Goal: Transaction & Acquisition: Purchase product/service

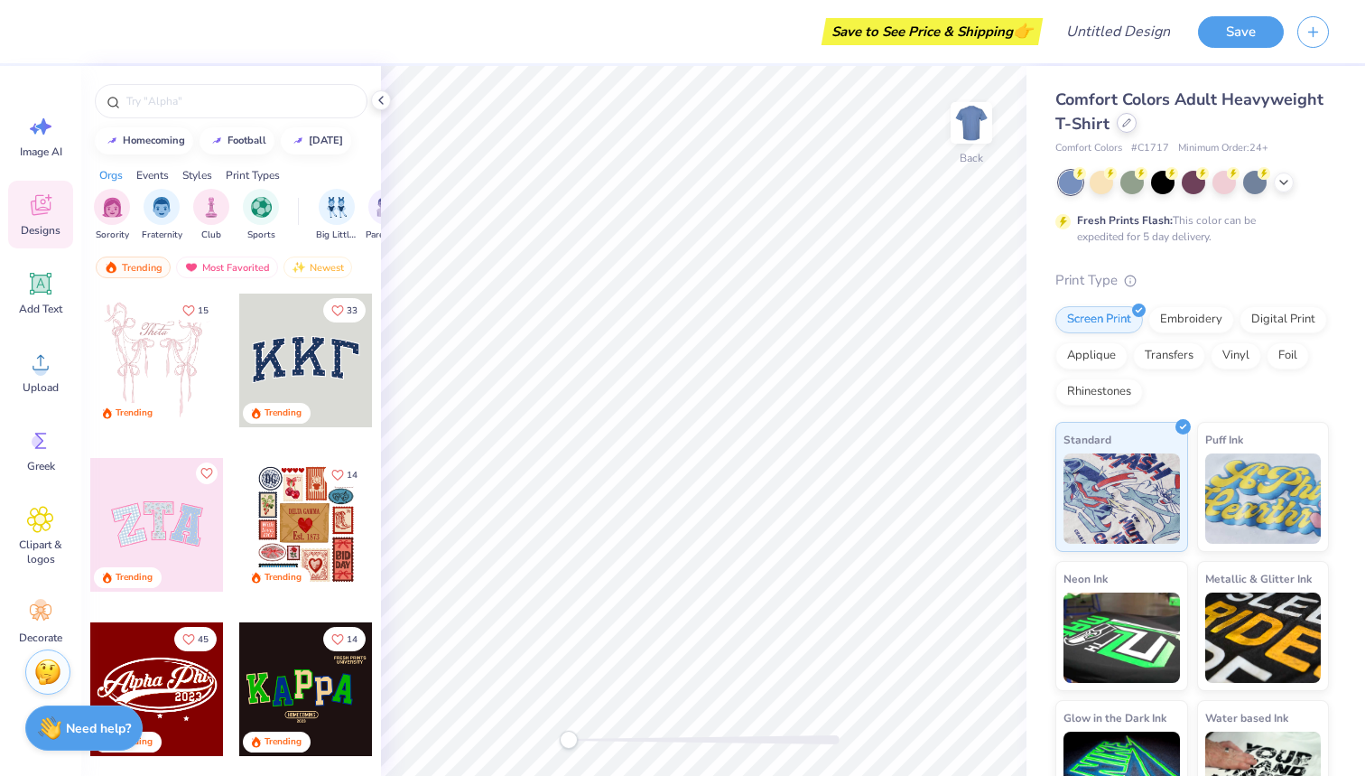
click at [1124, 122] on icon at bounding box center [1126, 122] width 9 height 9
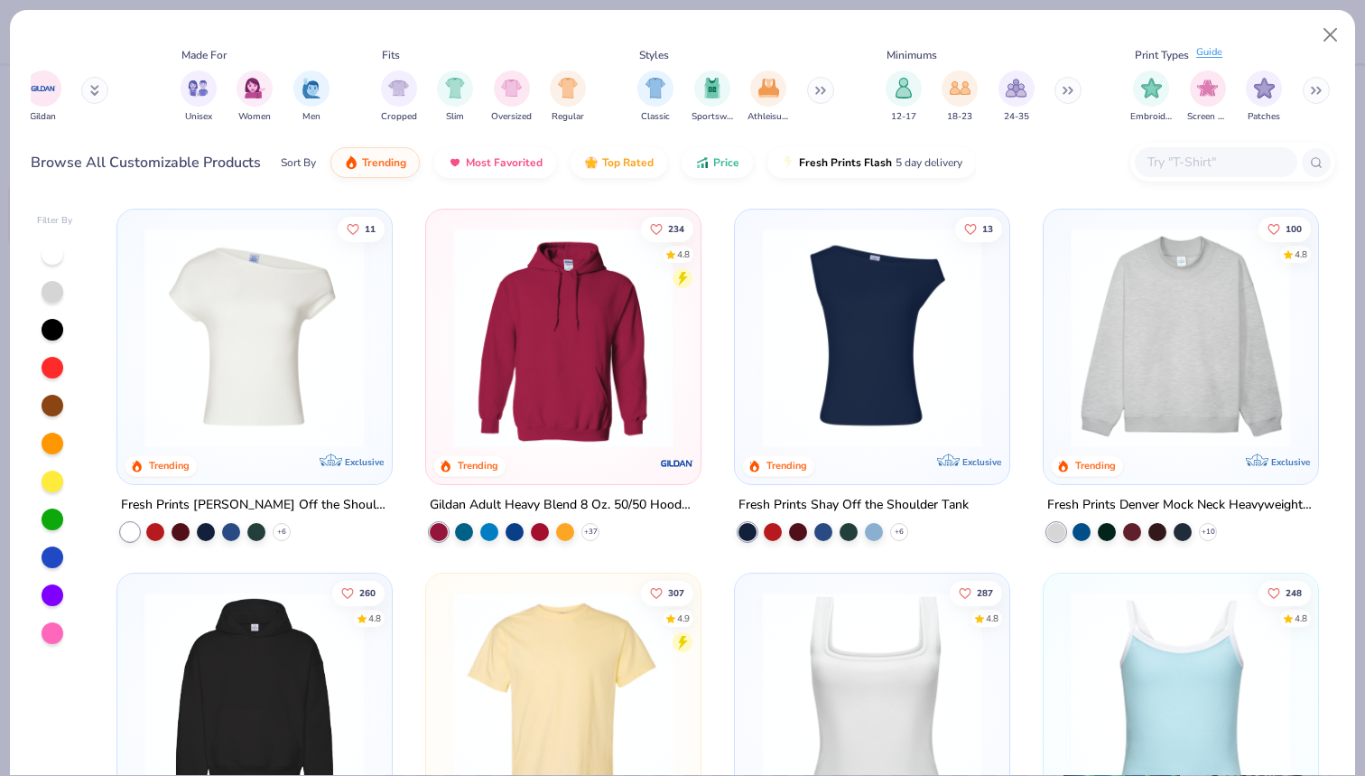
scroll to position [0, 829]
click at [1205, 159] on input "text" at bounding box center [1215, 162] width 139 height 21
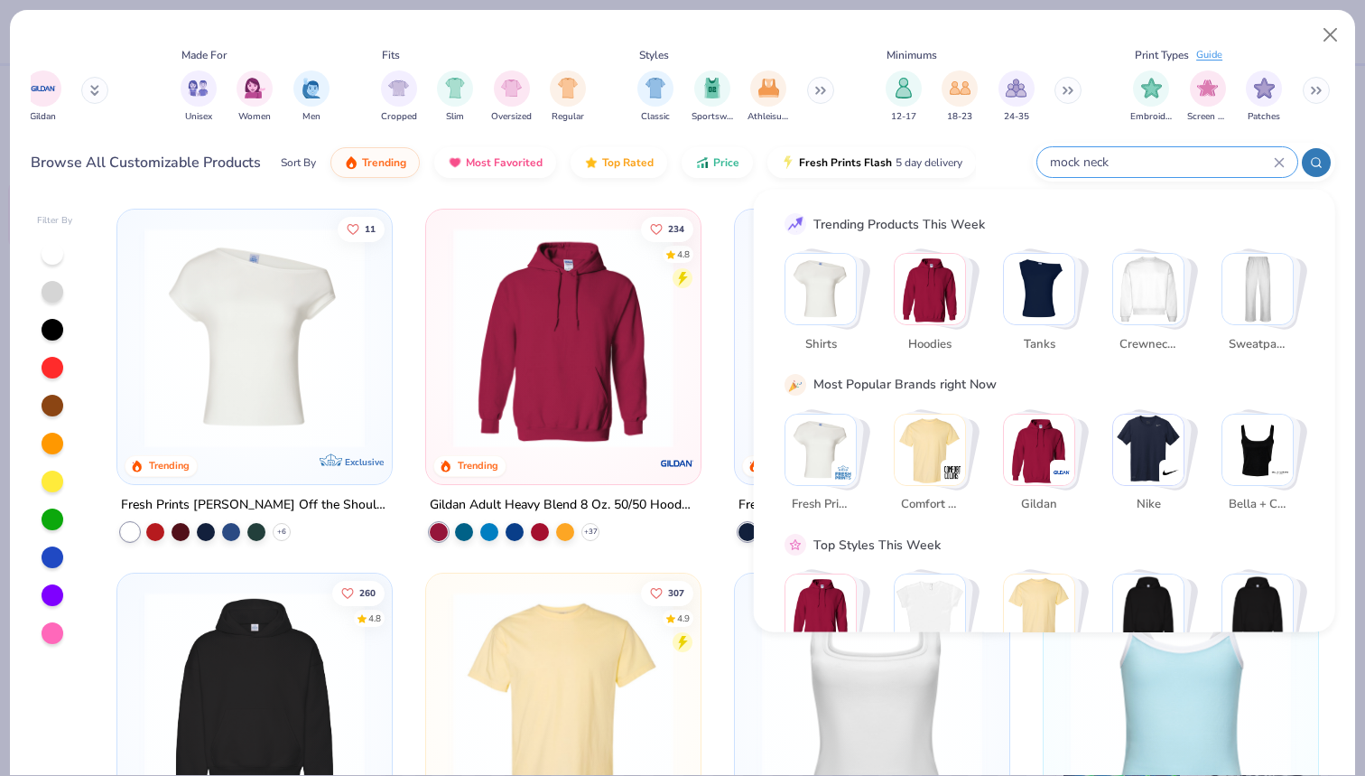
type input "mock neck"
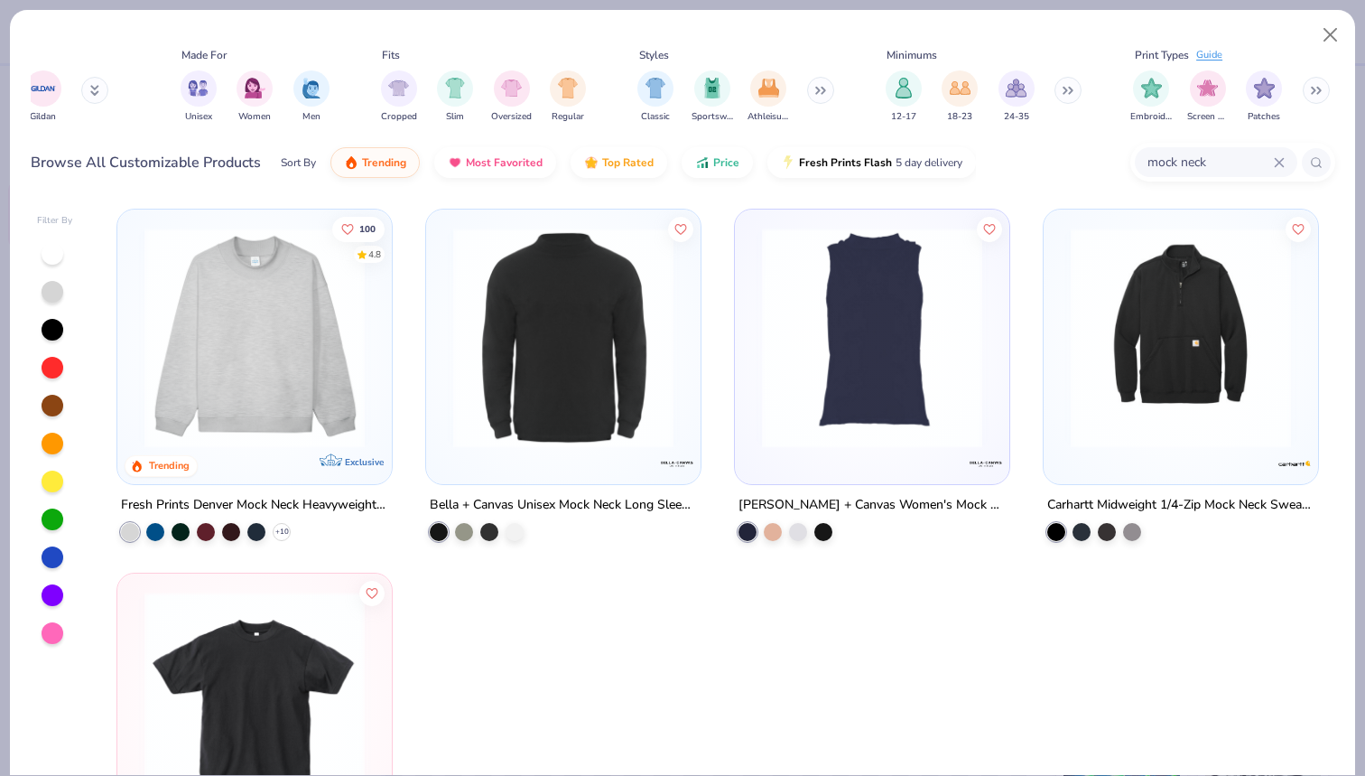
click at [232, 255] on img at bounding box center [254, 338] width 238 height 220
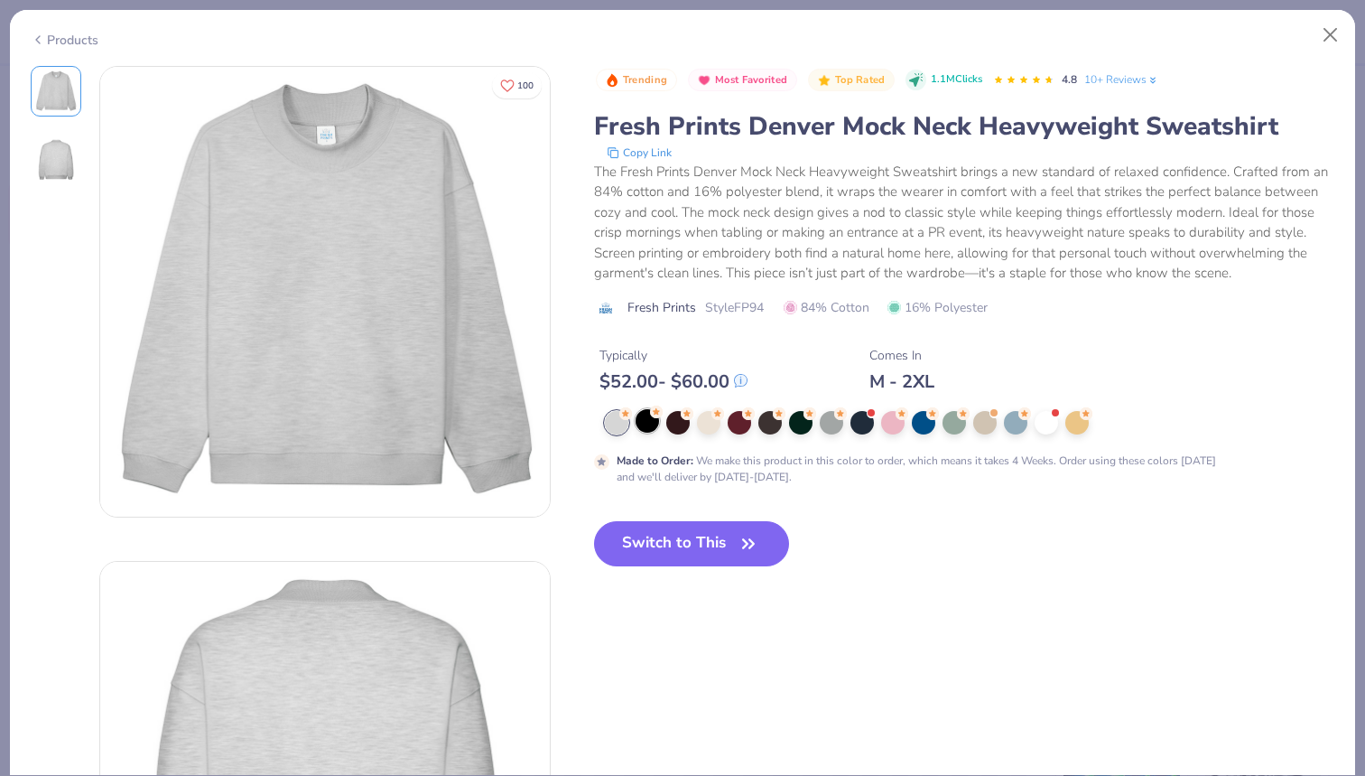
click at [648, 425] on div at bounding box center [647, 420] width 23 height 23
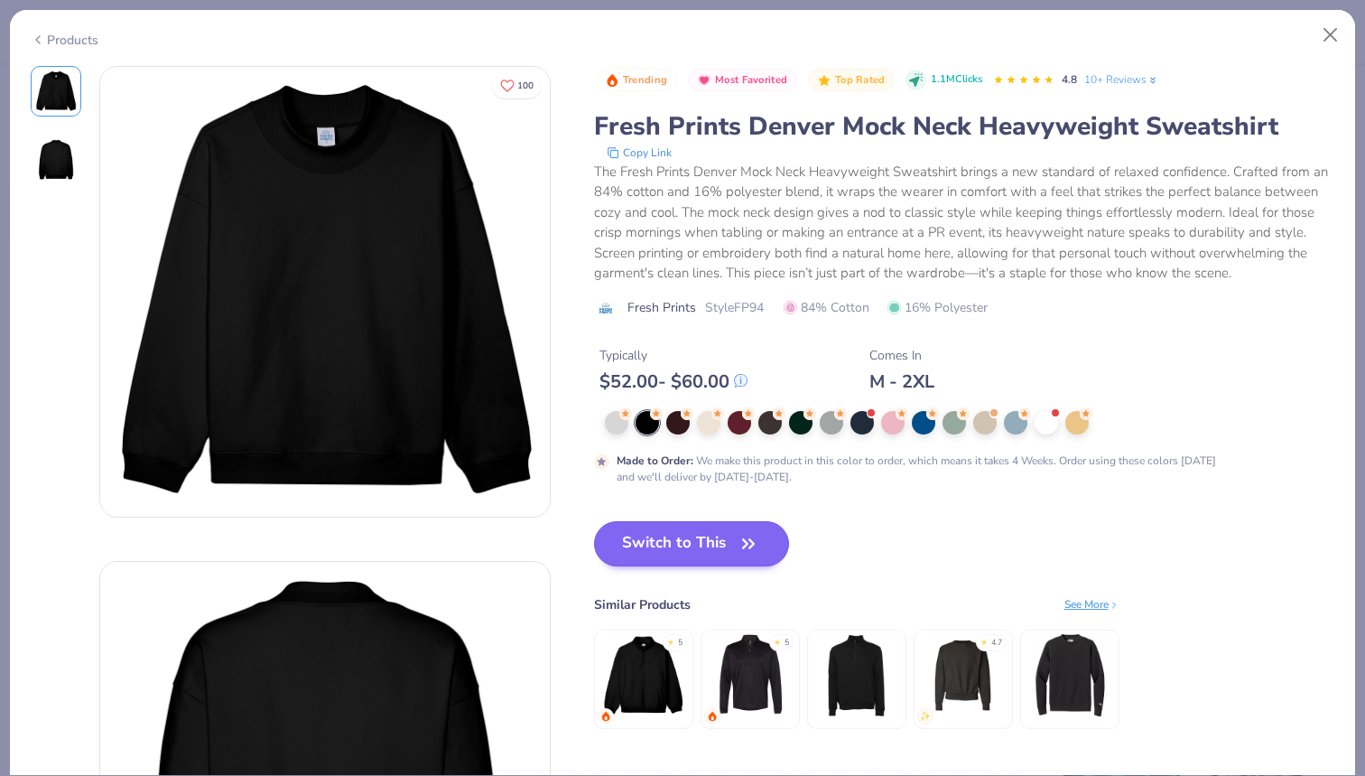
click at [681, 546] on button "Switch to This" at bounding box center [692, 543] width 196 height 45
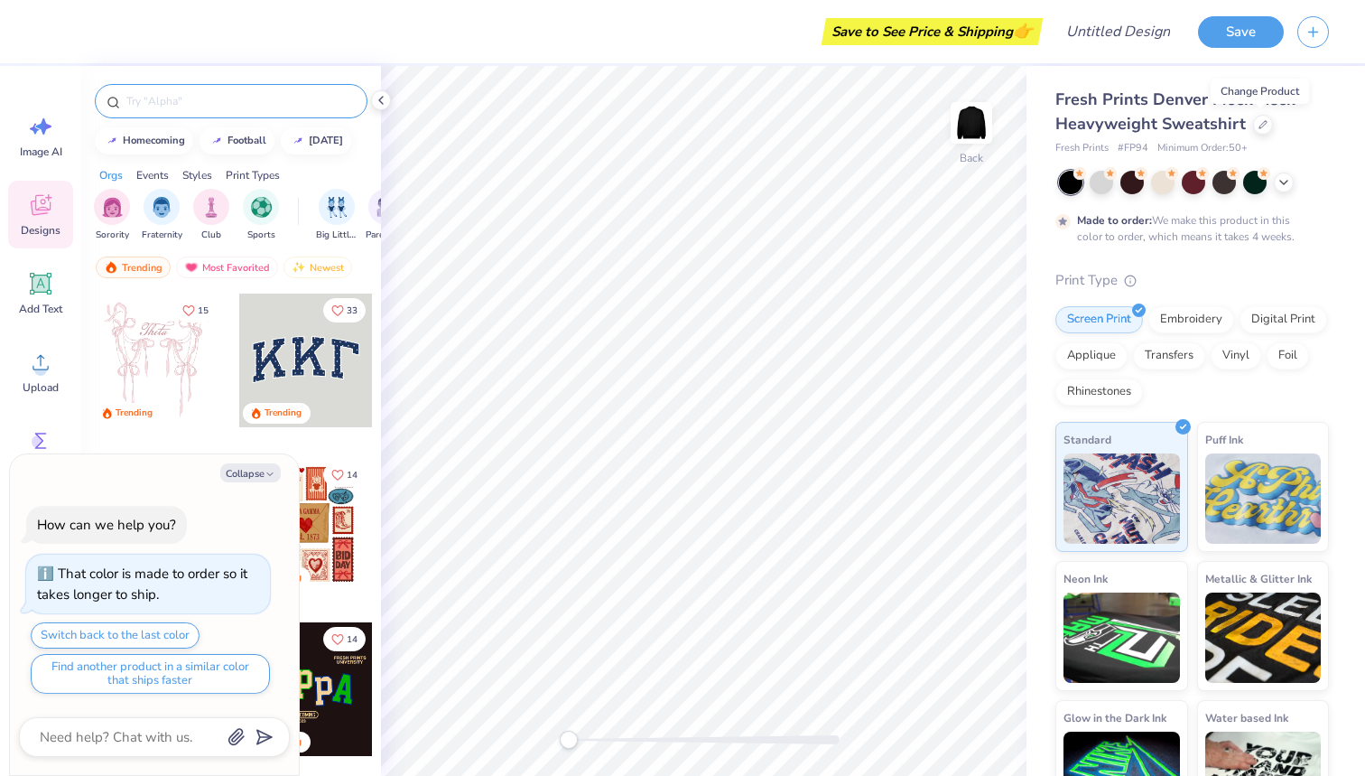
click at [225, 104] on input "text" at bounding box center [240, 101] width 231 height 18
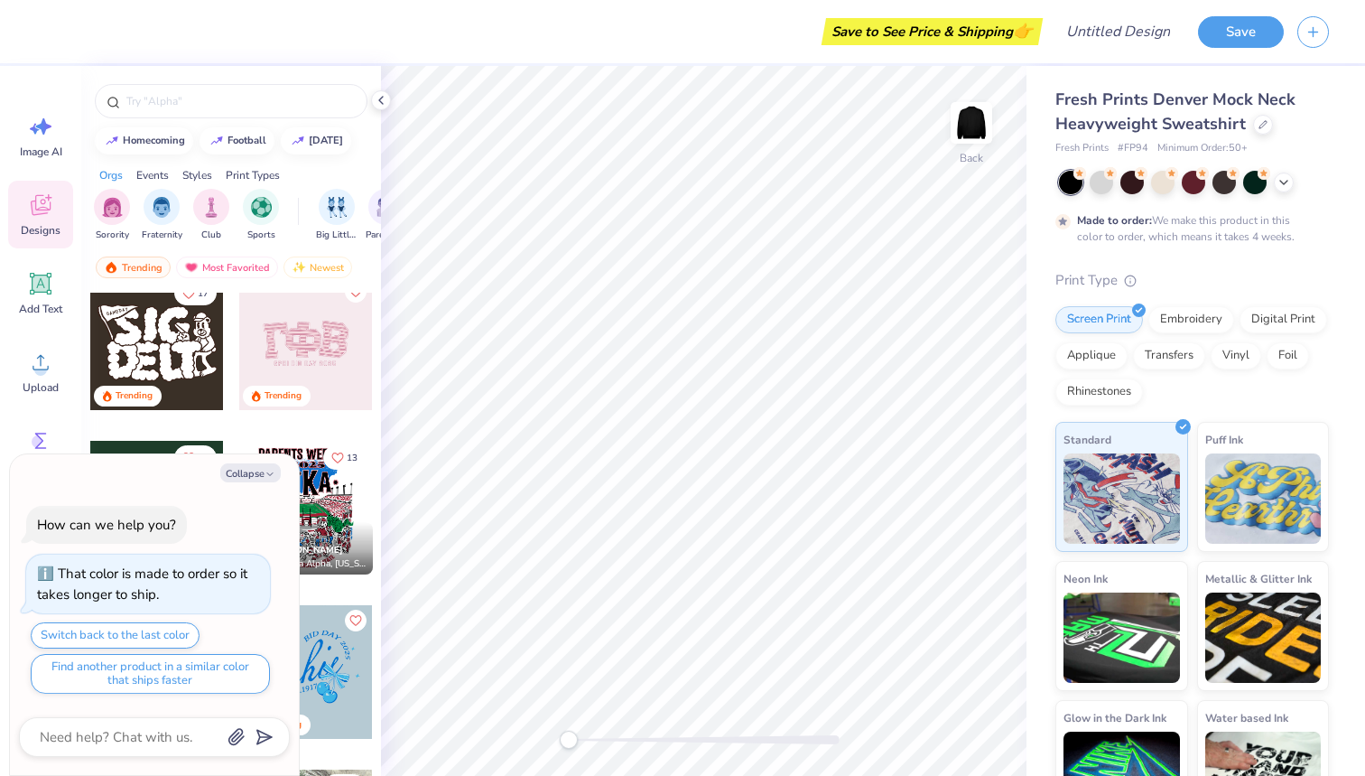
scroll to position [1240, 0]
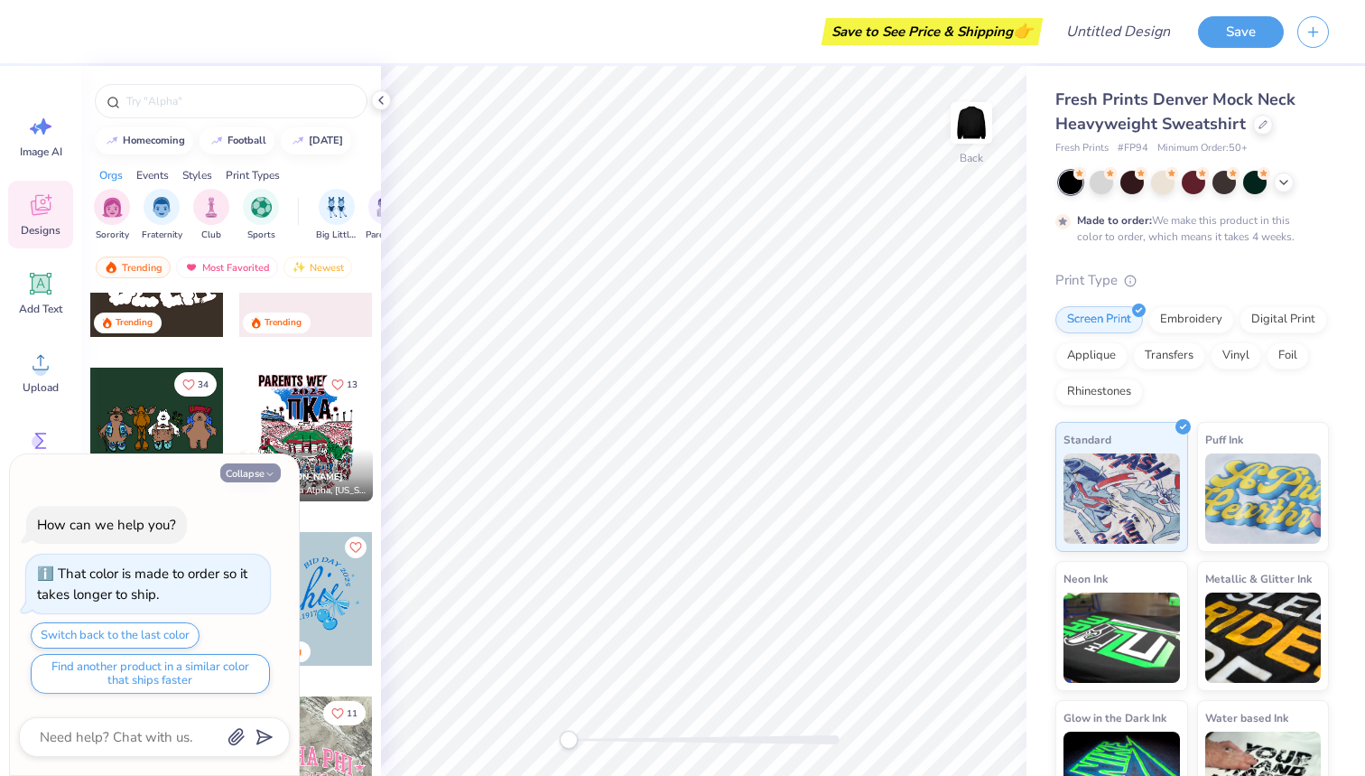
click at [253, 478] on button "Collapse" at bounding box center [250, 472] width 60 height 19
type textarea "x"
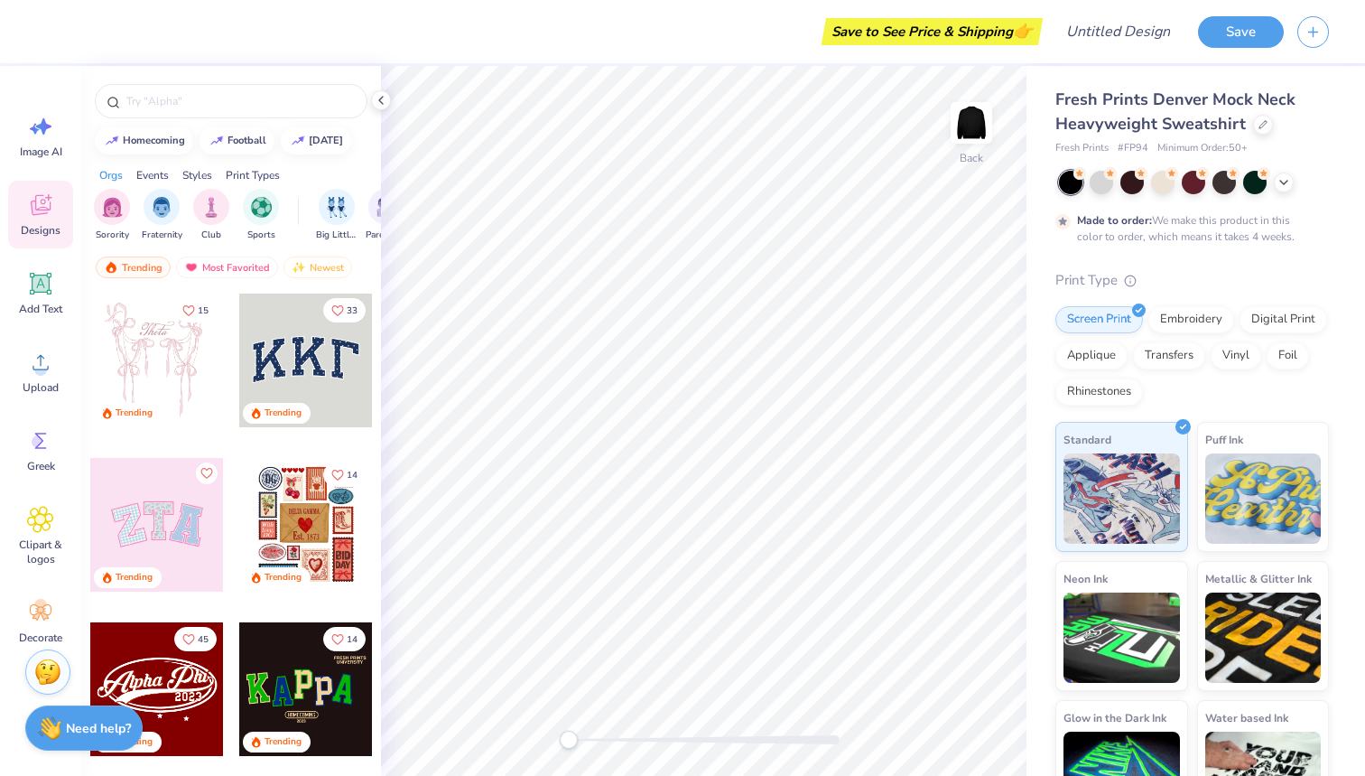
scroll to position [0, 19]
click at [251, 210] on img "filter for Sports" at bounding box center [242, 205] width 21 height 21
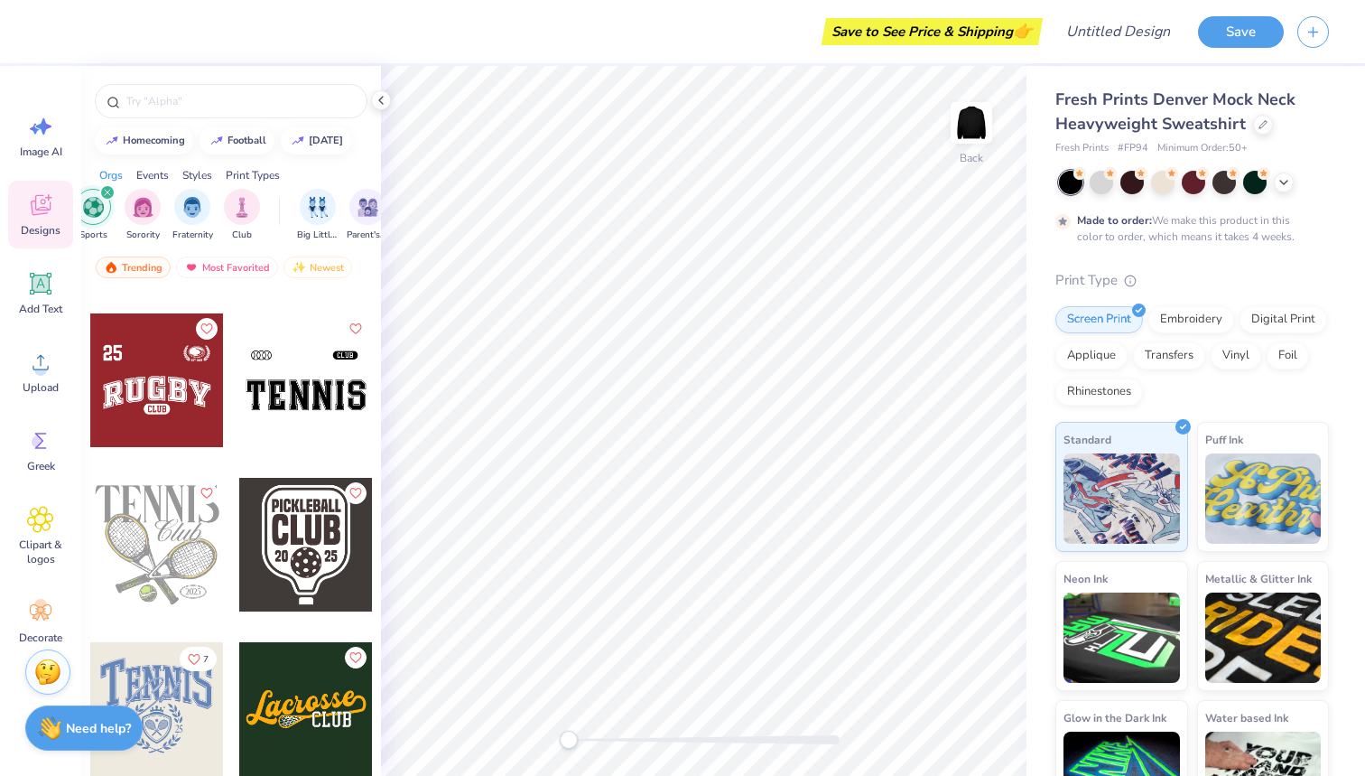
scroll to position [662, 0]
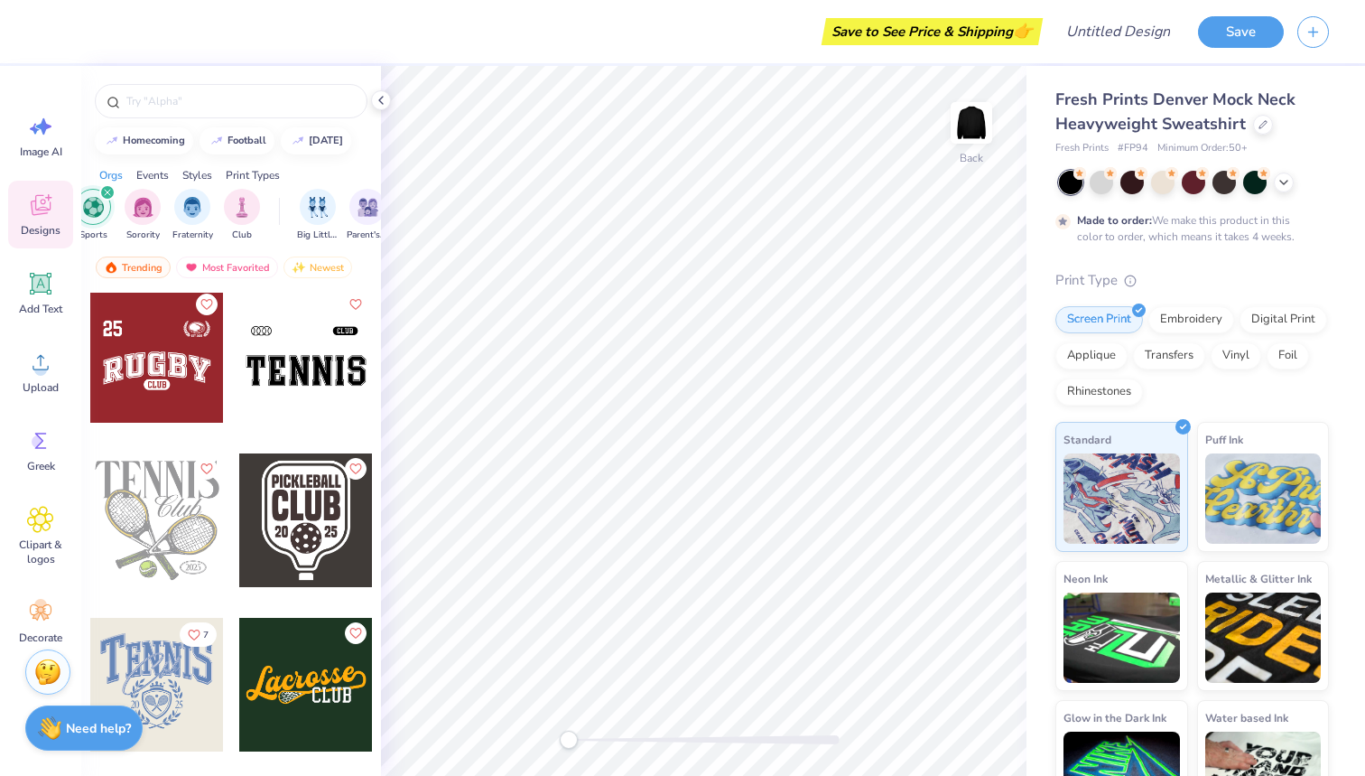
click at [162, 358] on div at bounding box center [157, 356] width 134 height 134
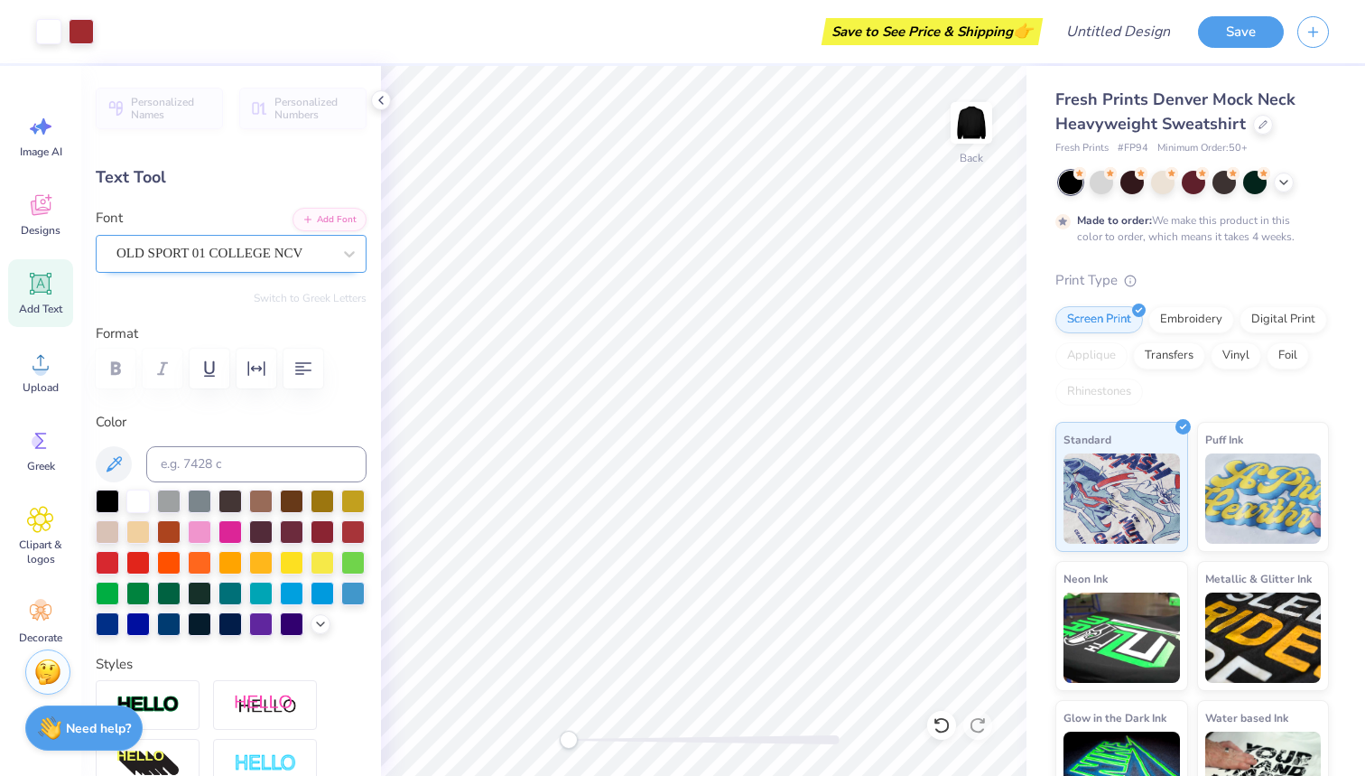
type input "1.82"
type input "1.54"
type input "3.00"
type input "1.80"
type input "0.66"
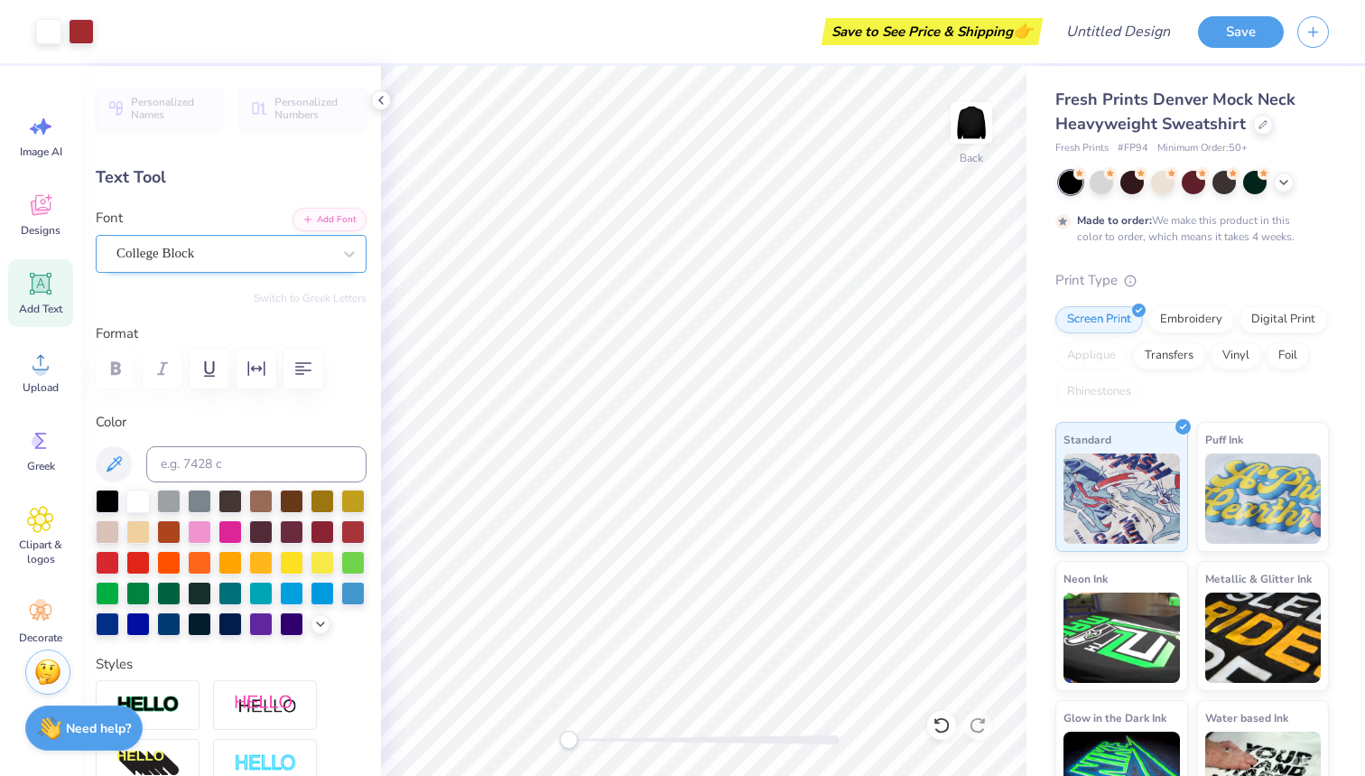
type input "8.99"
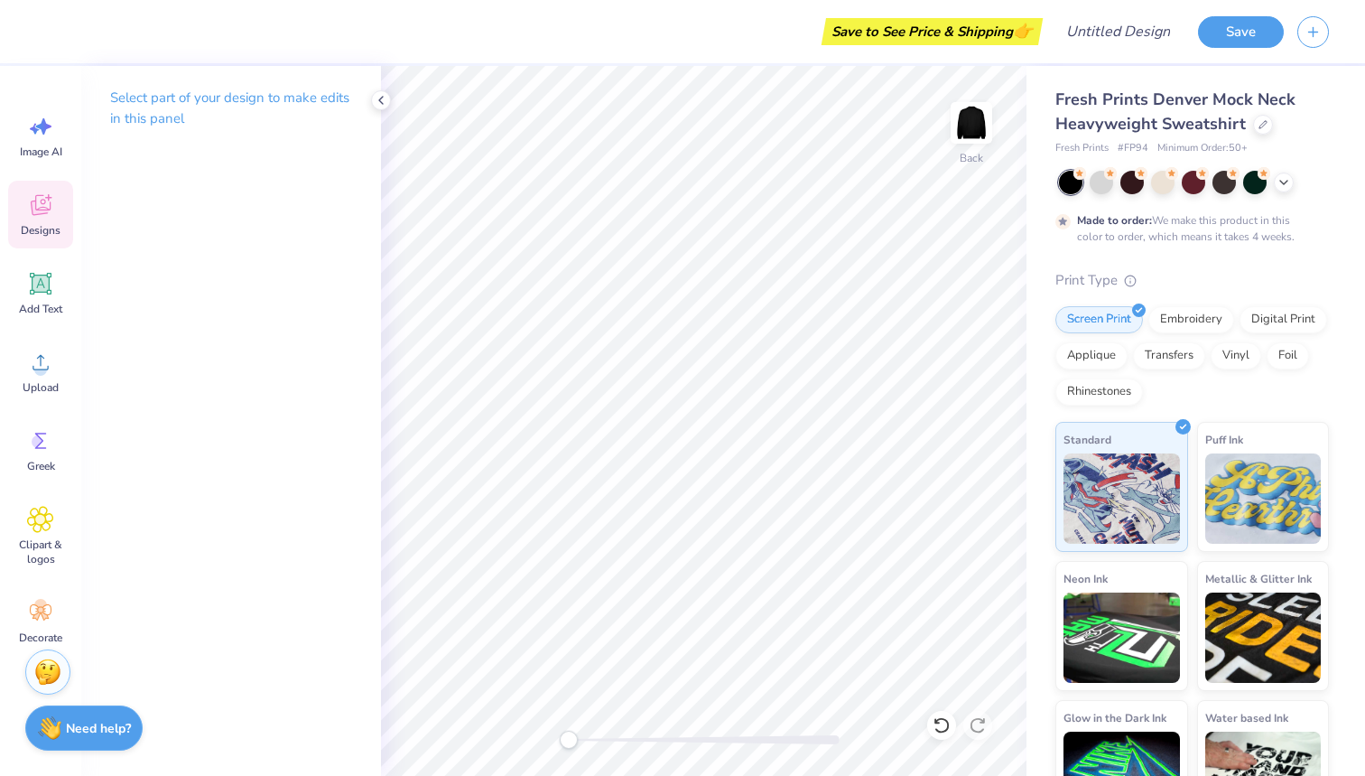
click at [55, 227] on span "Designs" at bounding box center [41, 230] width 40 height 14
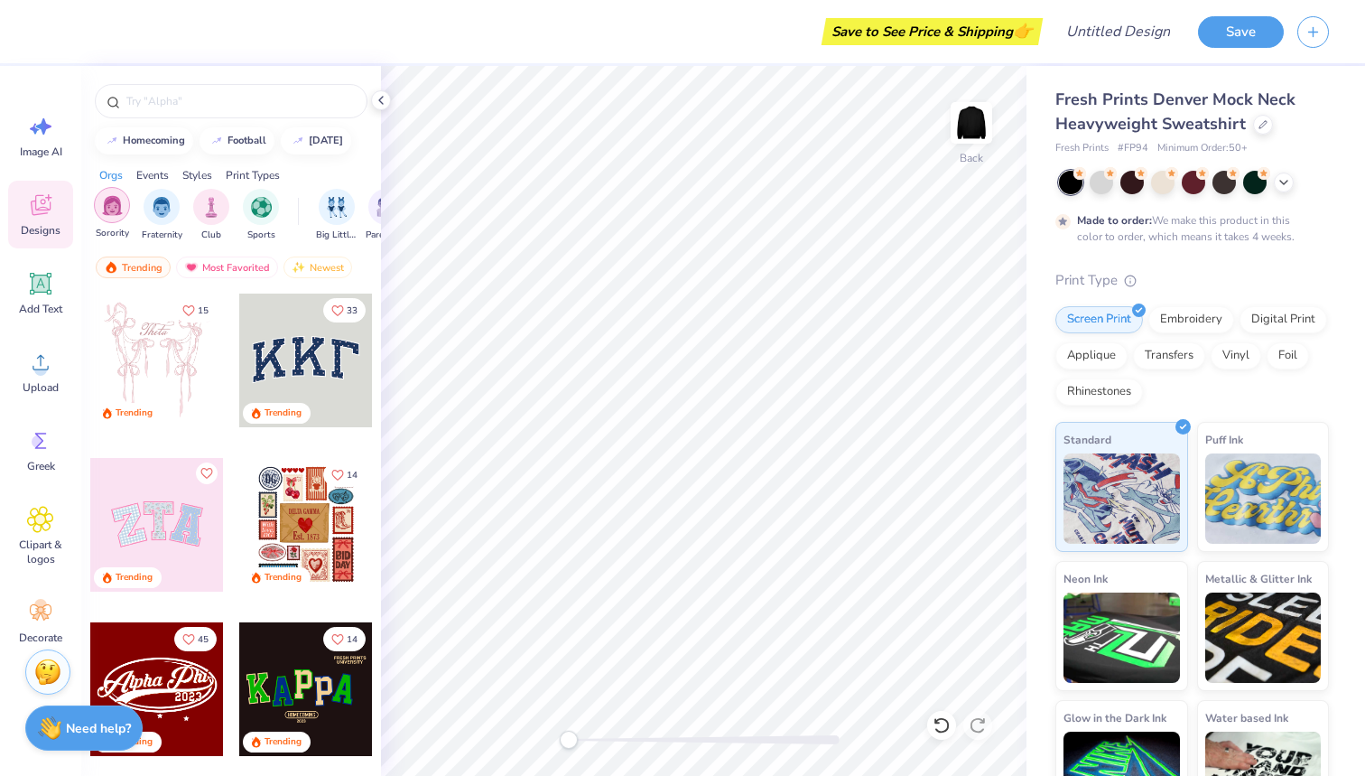
click at [118, 216] on div "filter for Sorority" at bounding box center [112, 205] width 36 height 36
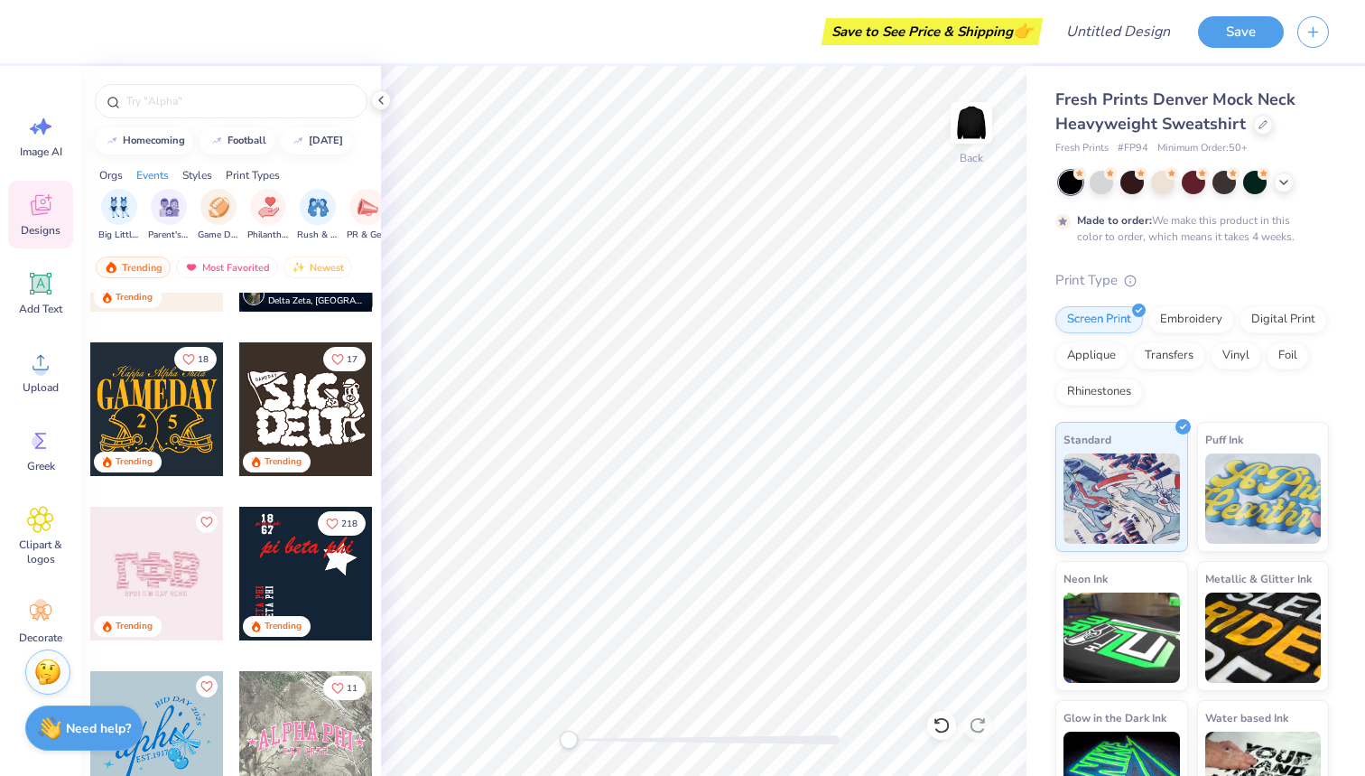
scroll to position [0, 231]
click at [207, 205] on img "filter for Game Day" at bounding box center [205, 205] width 21 height 21
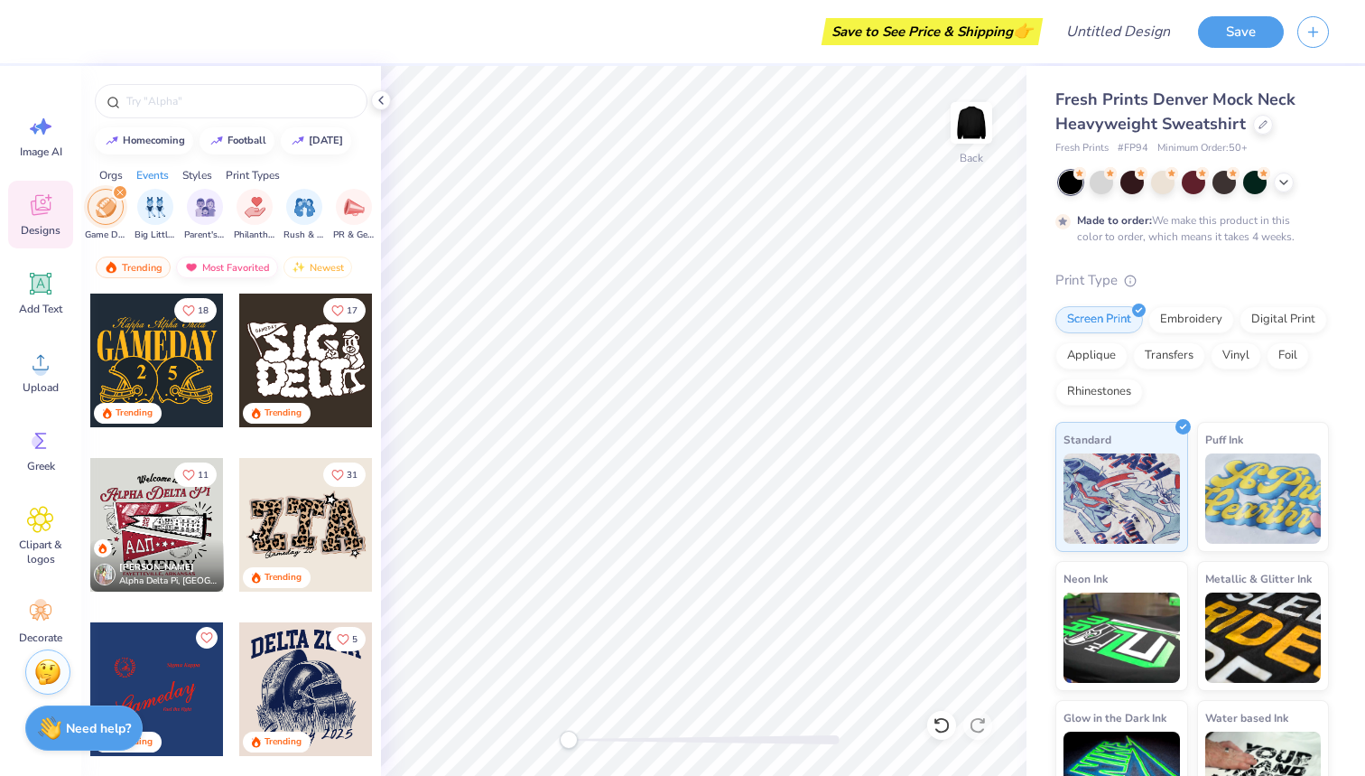
scroll to position [0, 0]
click at [206, 265] on div "Most Favorited" at bounding box center [227, 267] width 102 height 22
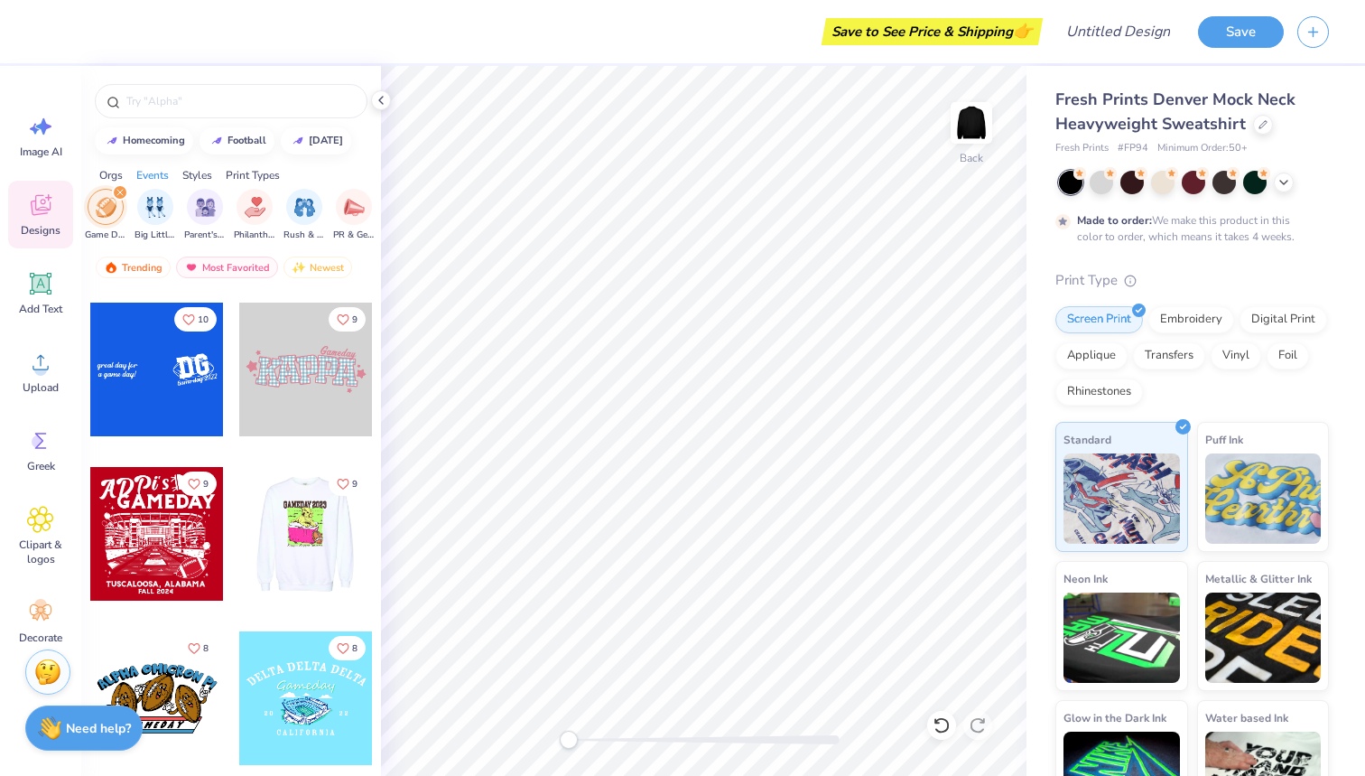
scroll to position [1478, 0]
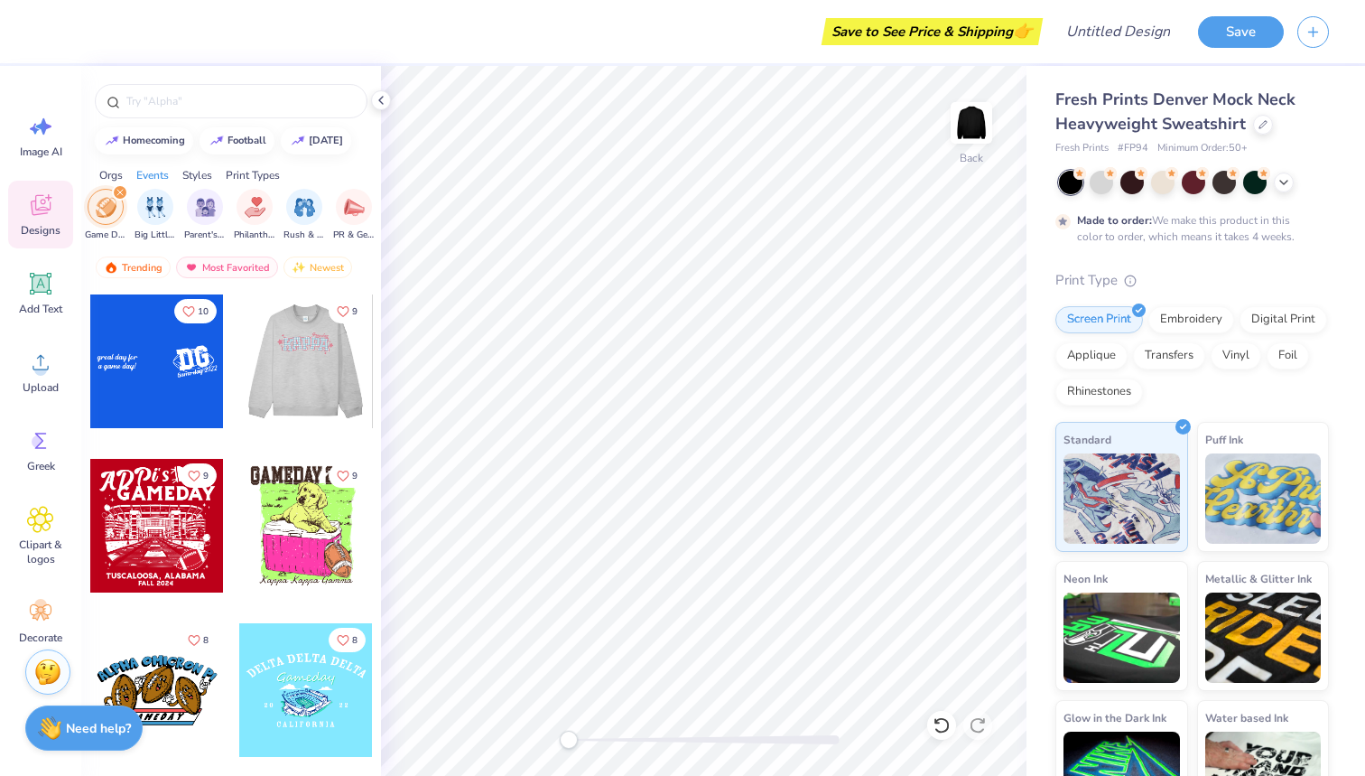
click at [302, 376] on div at bounding box center [306, 361] width 401 height 134
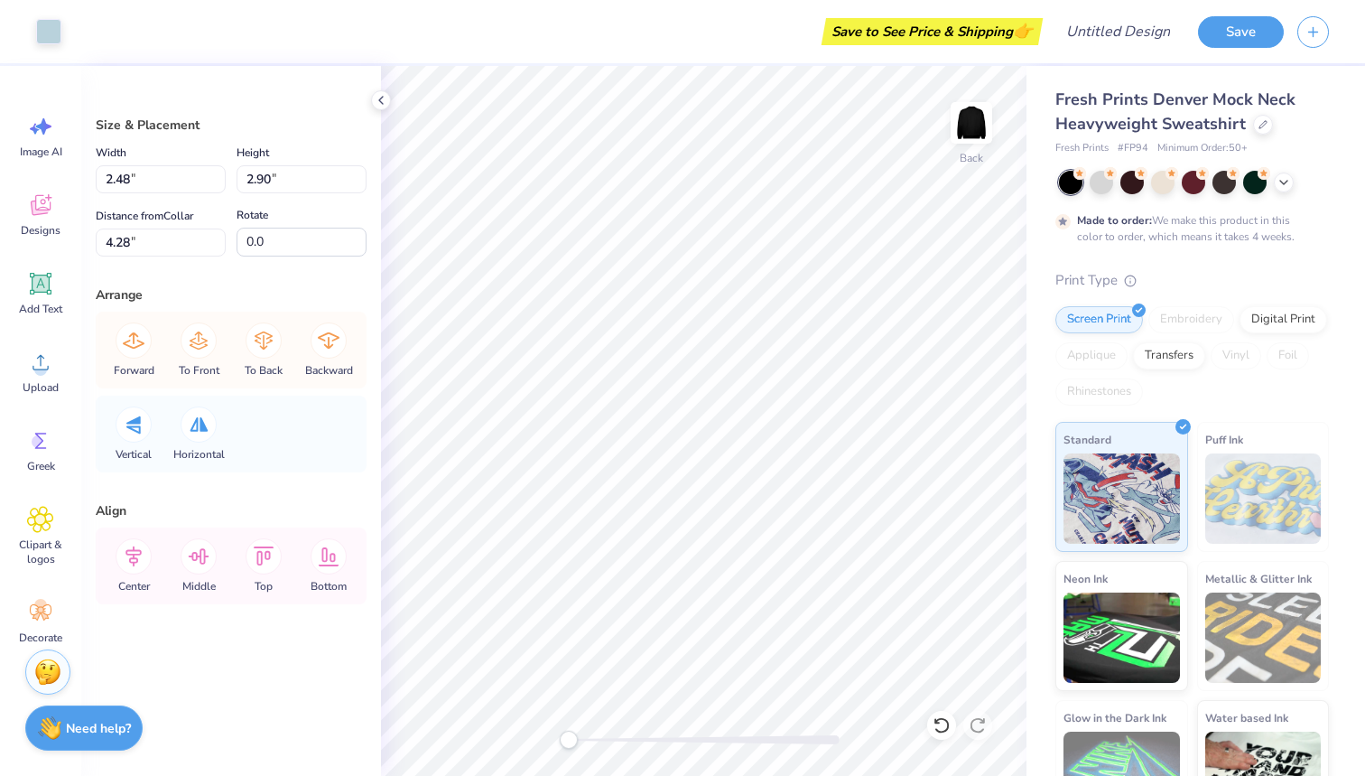
type input "2.27"
type input "2.82"
type input "4.05"
type input "2.65"
type input "3.05"
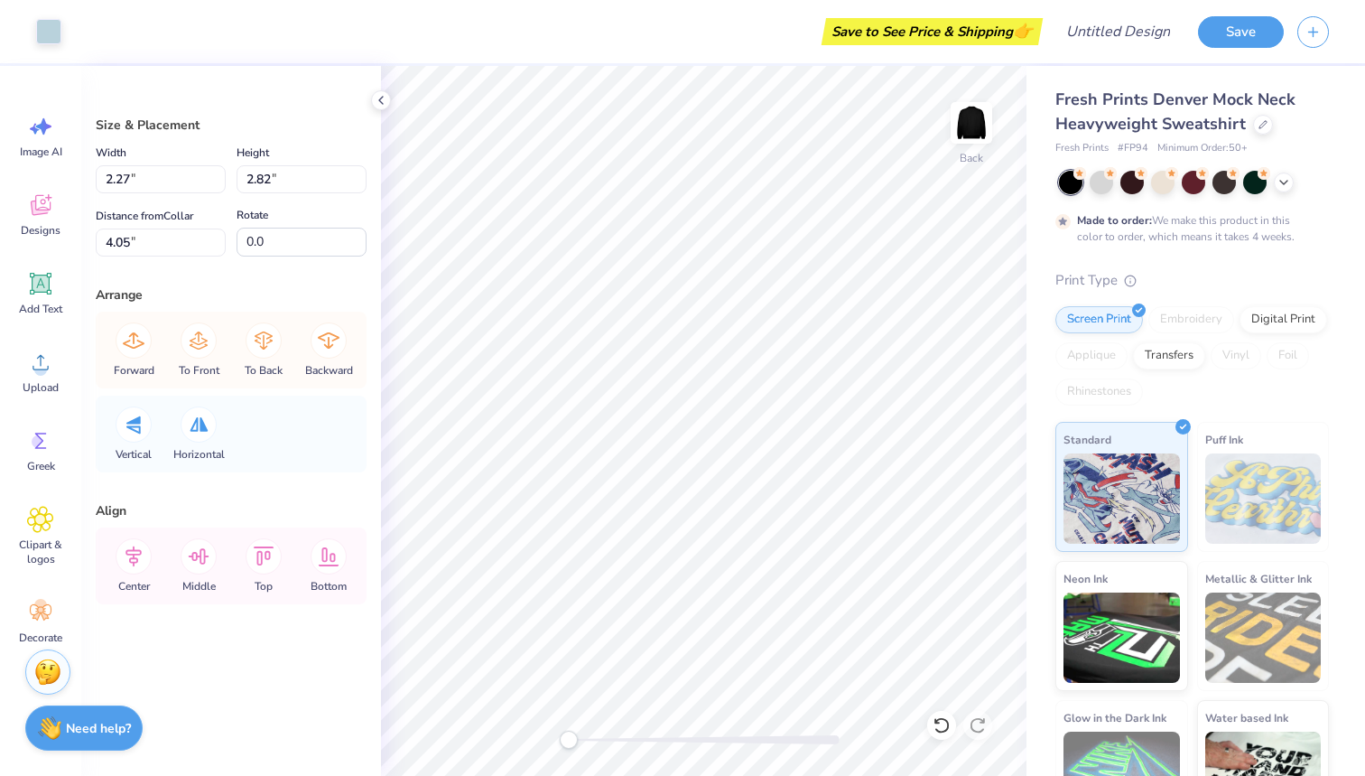
type input "4.19"
type input "2.65"
type input "3.05"
type input "4.19"
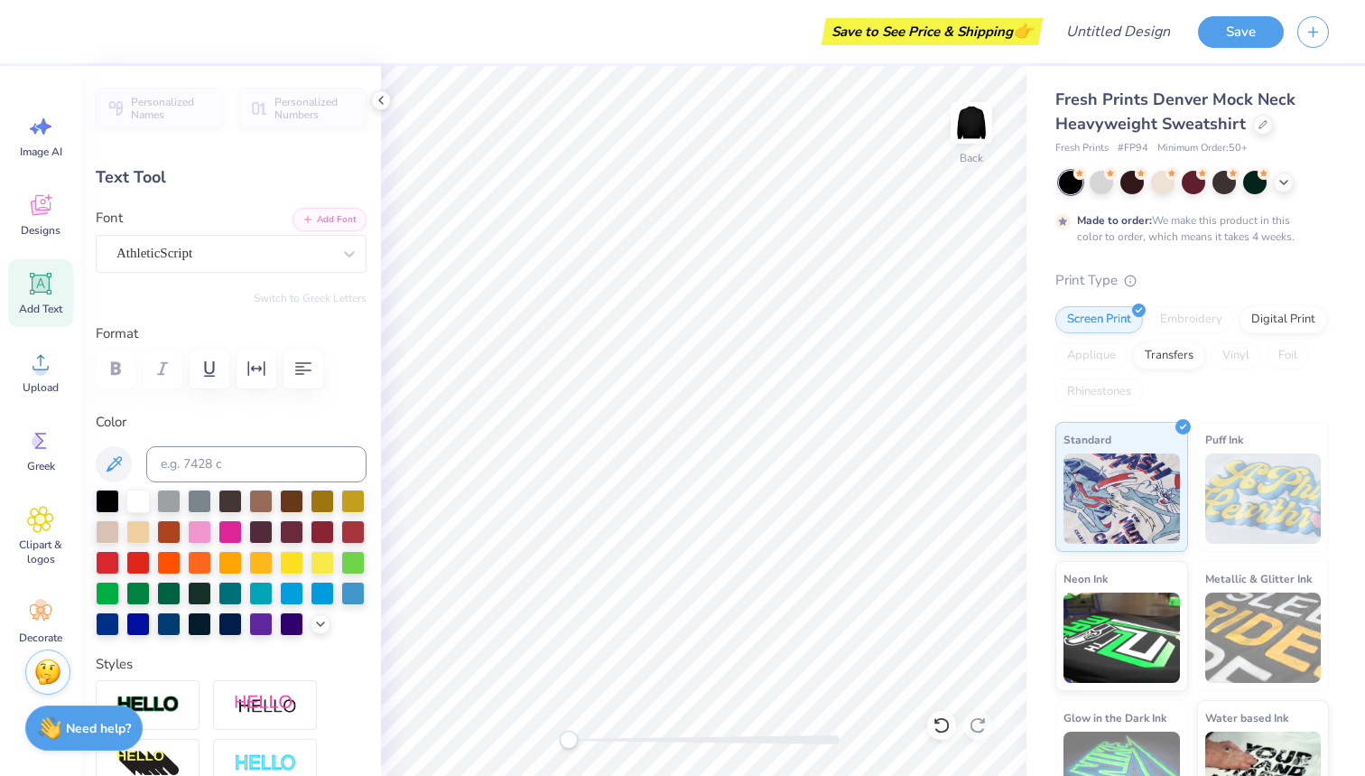
scroll to position [1, 0]
type textarea "Buckeyes"
type input "0.0"
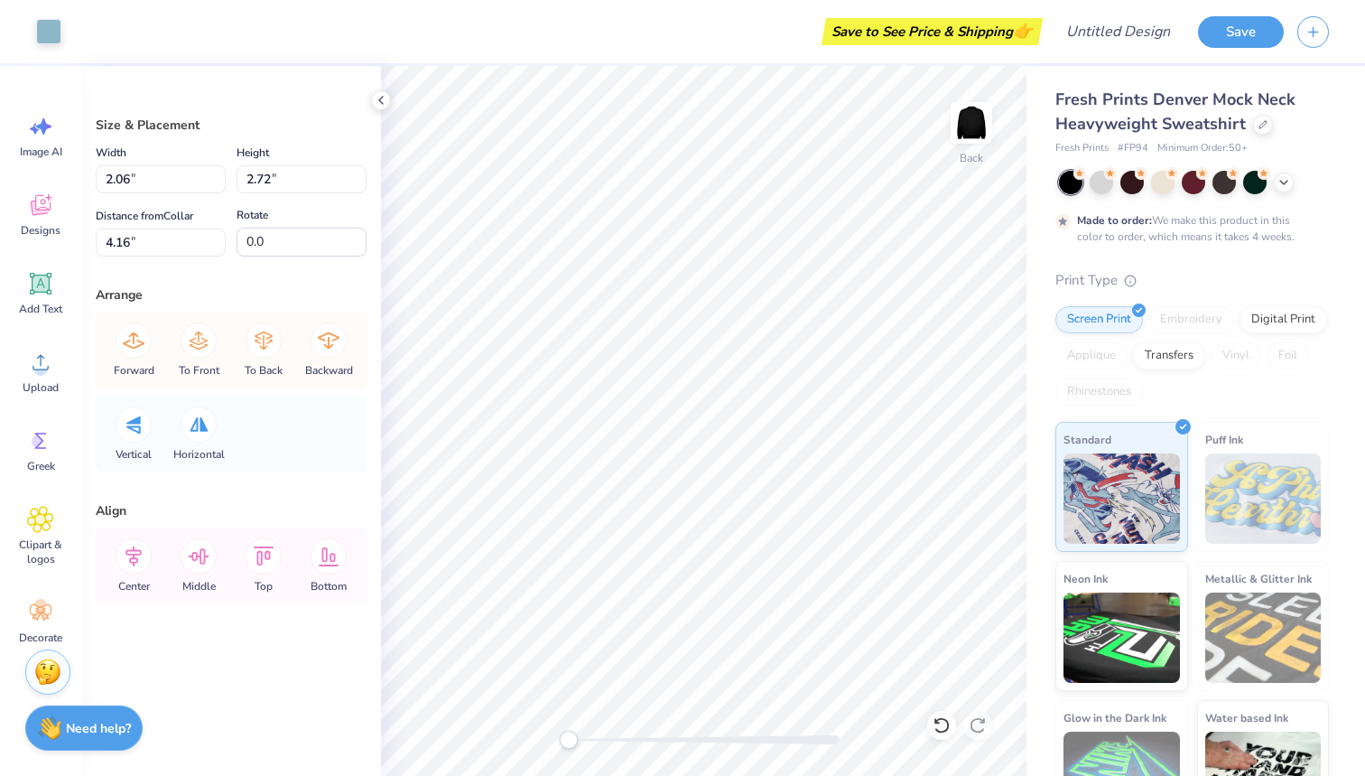
type input "2.65"
type input "3.05"
type input "4.19"
